Goal: Navigation & Orientation: Understand site structure

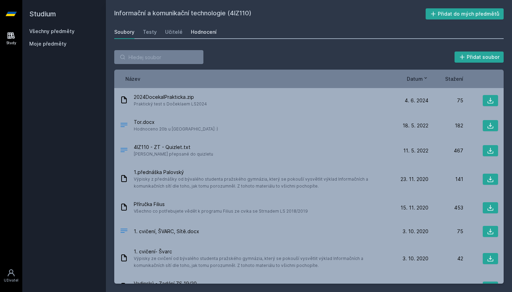
click at [196, 29] on div "Hodnocení" at bounding box center [204, 32] width 26 height 7
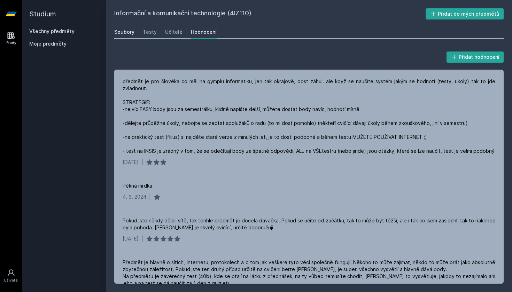
click at [121, 34] on div "Soubory" at bounding box center [124, 32] width 20 height 7
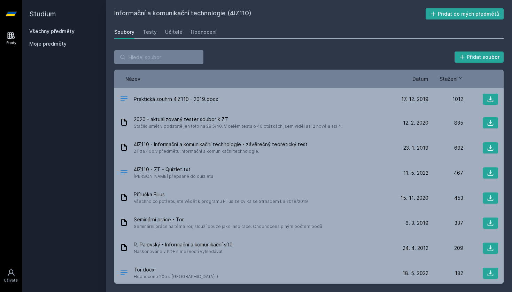
click at [159, 32] on div "Soubory Testy Učitelé Hodnocení" at bounding box center [308, 32] width 389 height 14
click at [148, 31] on div "Testy" at bounding box center [150, 32] width 14 height 7
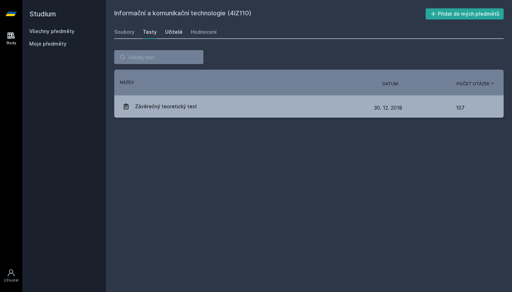
click at [169, 32] on div "Učitelé" at bounding box center [173, 32] width 17 height 7
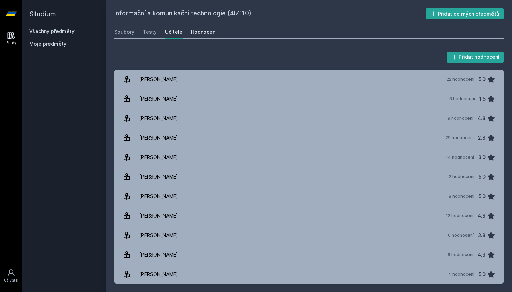
click at [196, 32] on div "Hodnocení" at bounding box center [204, 32] width 26 height 7
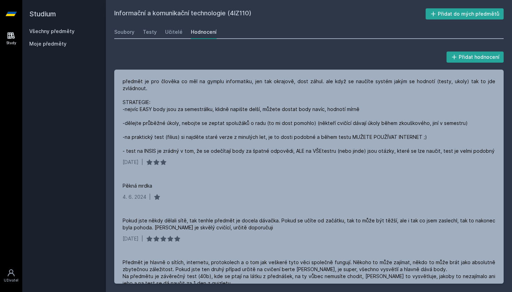
click at [248, 0] on div "Informační a komunikační technologie (4IZ110) Přidat do mých předmětů [GEOGRAPH…" at bounding box center [309, 146] width 406 height 292
click at [122, 1] on div "Informační a komunikační technologie (4IZ110) Přidat do mých předmětů [GEOGRAPH…" at bounding box center [309, 146] width 406 height 292
click at [122, 0] on div "Informační a komunikační technologie (4IZ110) Přidat do mých předmětů [GEOGRAPH…" at bounding box center [309, 146] width 406 height 292
